Goal: Information Seeking & Learning: Learn about a topic

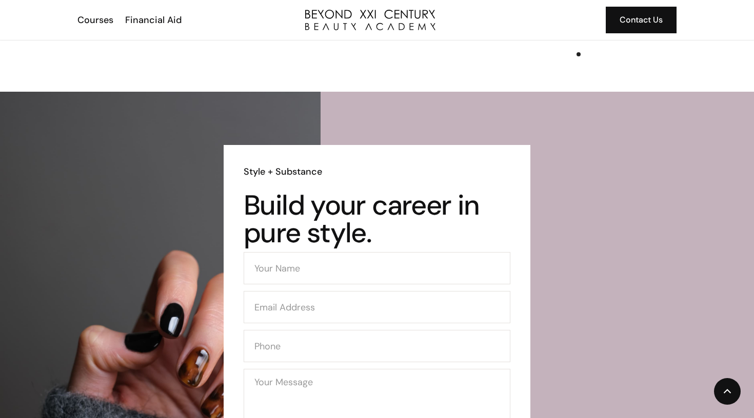
scroll to position [1790, 0]
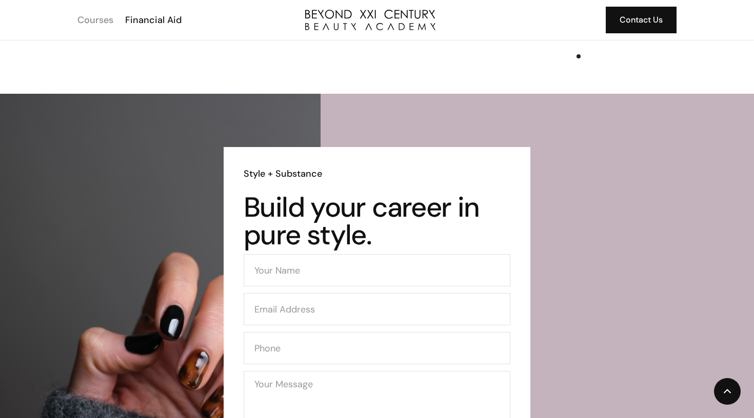
click at [99, 16] on div "Courses" at bounding box center [95, 19] width 36 height 13
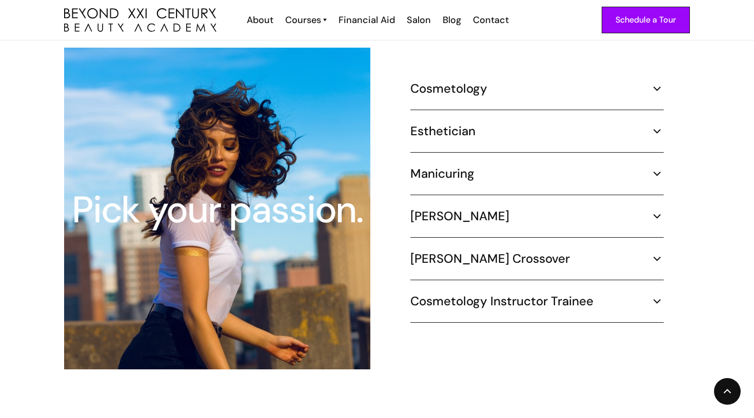
scroll to position [985, 0]
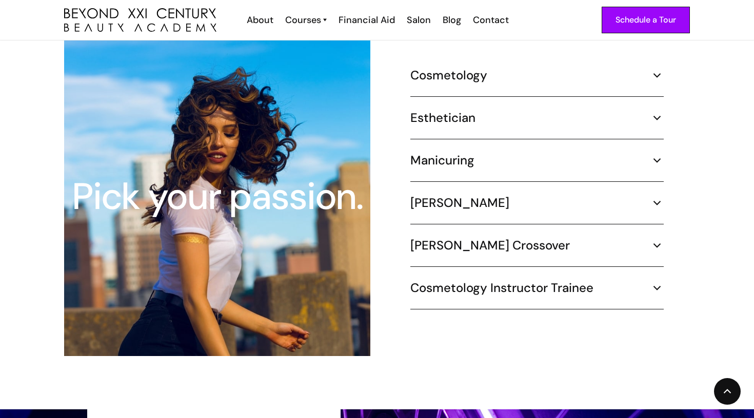
click at [662, 69] on div "Cosmetology" at bounding box center [536, 75] width 253 height 15
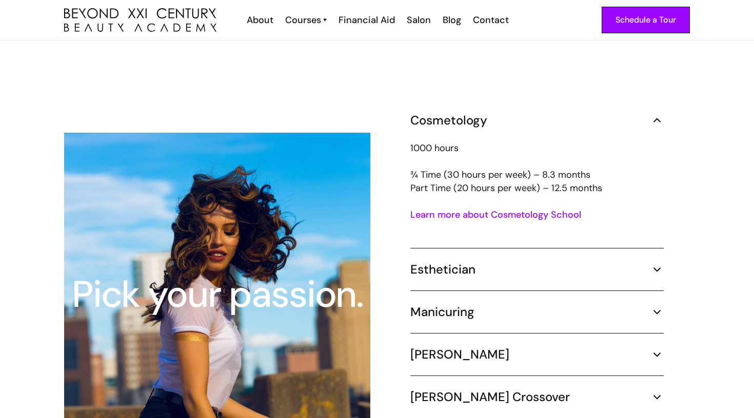
scroll to position [906, 0]
click at [543, 209] on link "Learn more about Cosmetology School" at bounding box center [495, 215] width 171 height 12
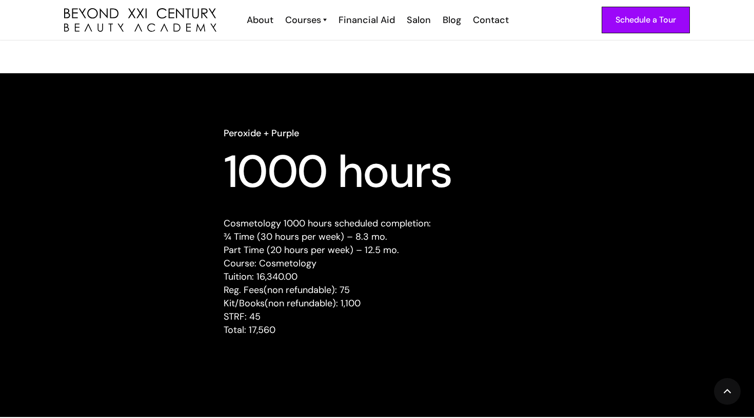
scroll to position [915, 0]
click at [316, 30] on div "Schedule a Tour About Cosmetology Esthetician Manicuring [PERSON_NAME] Courses …" at bounding box center [376, 20] width 625 height 40
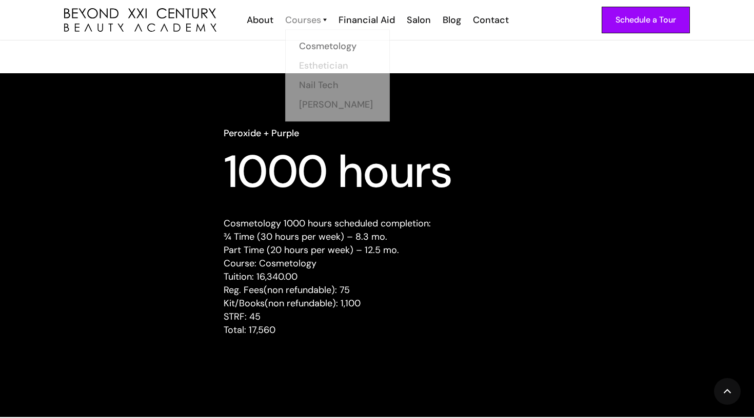
click at [319, 21] on div "Courses" at bounding box center [303, 19] width 36 height 13
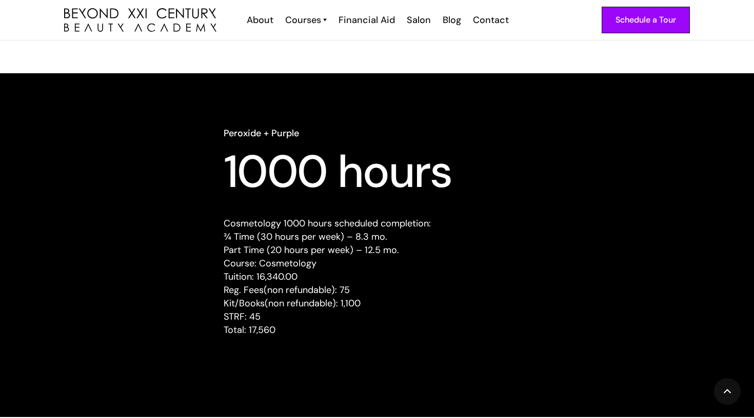
click at [325, 19] on img at bounding box center [325, 19] width 4 height 13
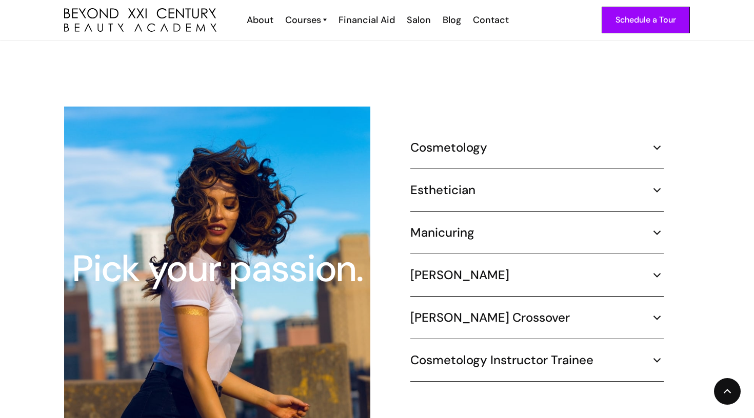
scroll to position [914, 0]
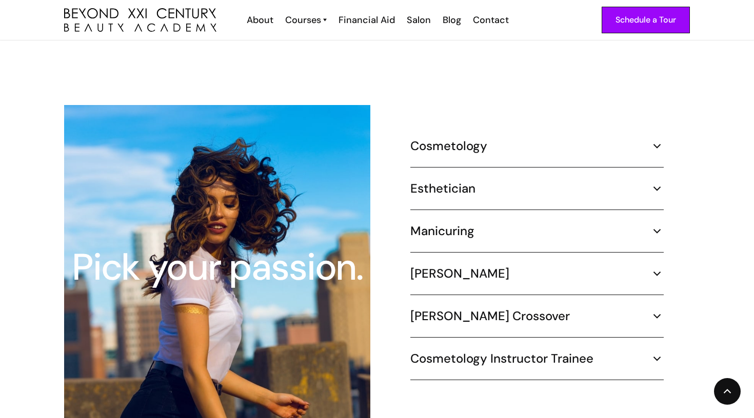
click at [652, 225] on img at bounding box center [656, 231] width 13 height 13
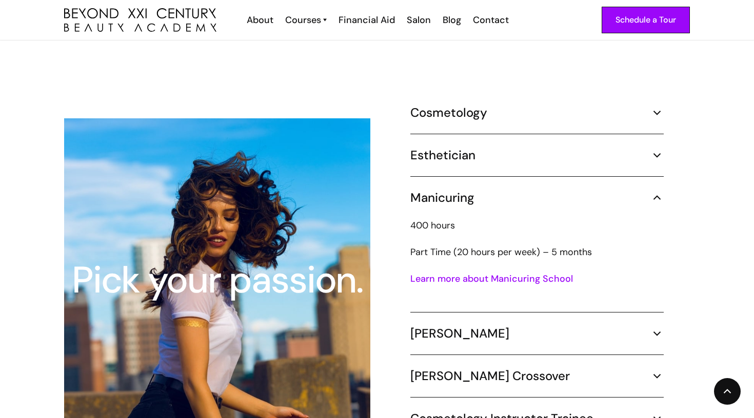
click at [523, 273] on link "Learn more about Manicuring School" at bounding box center [491, 279] width 163 height 12
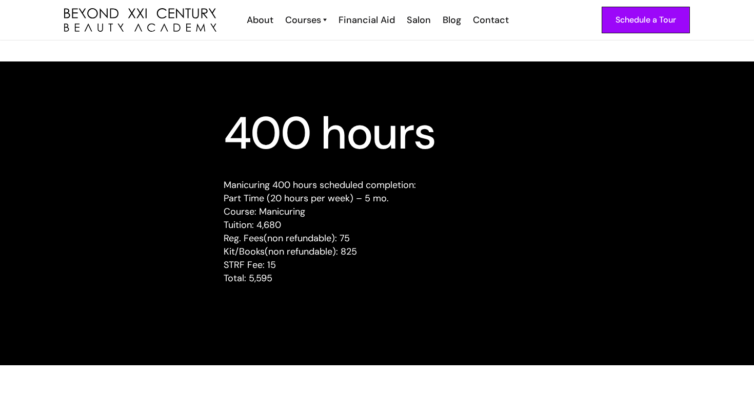
scroll to position [965, 0]
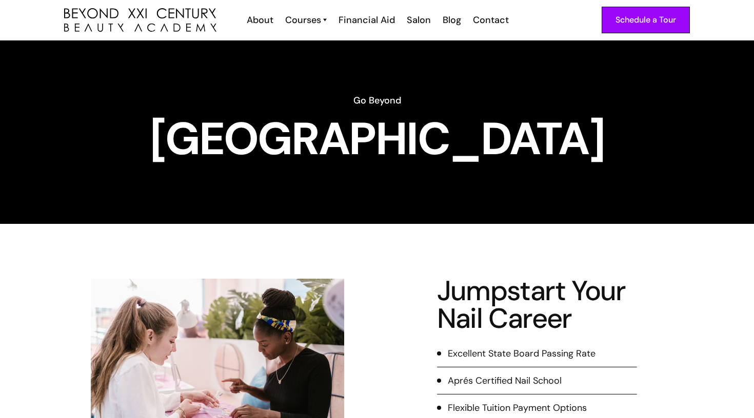
scroll to position [965, 0]
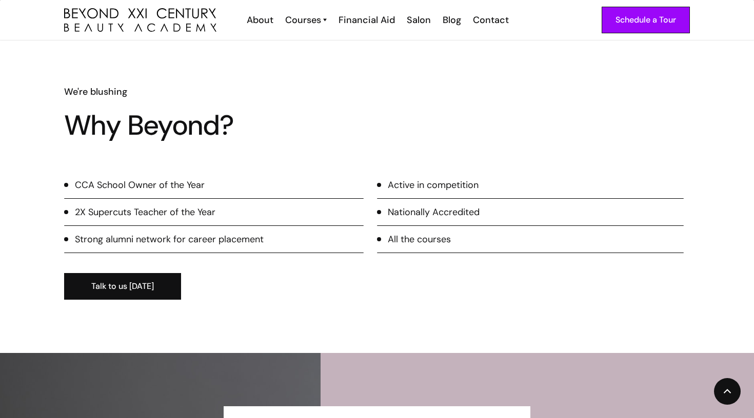
scroll to position [1300, 0]
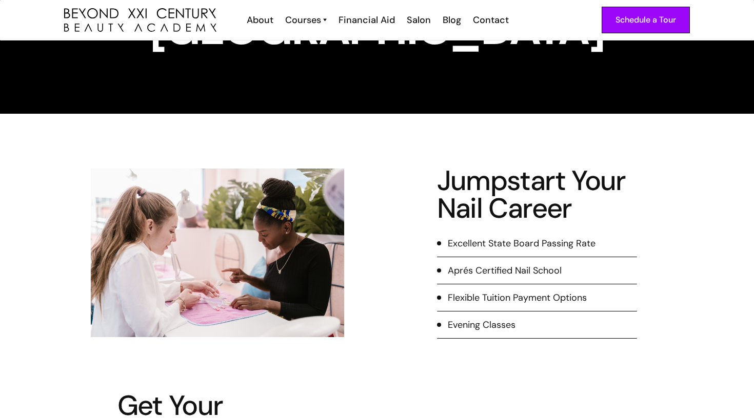
scroll to position [108, 0]
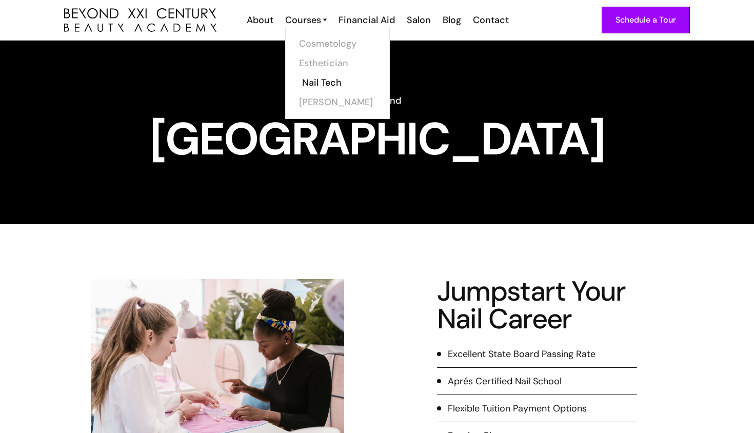
click at [321, 78] on link "Nail Tech" at bounding box center [340, 82] width 77 height 19
